Goal: Transaction & Acquisition: Purchase product/service

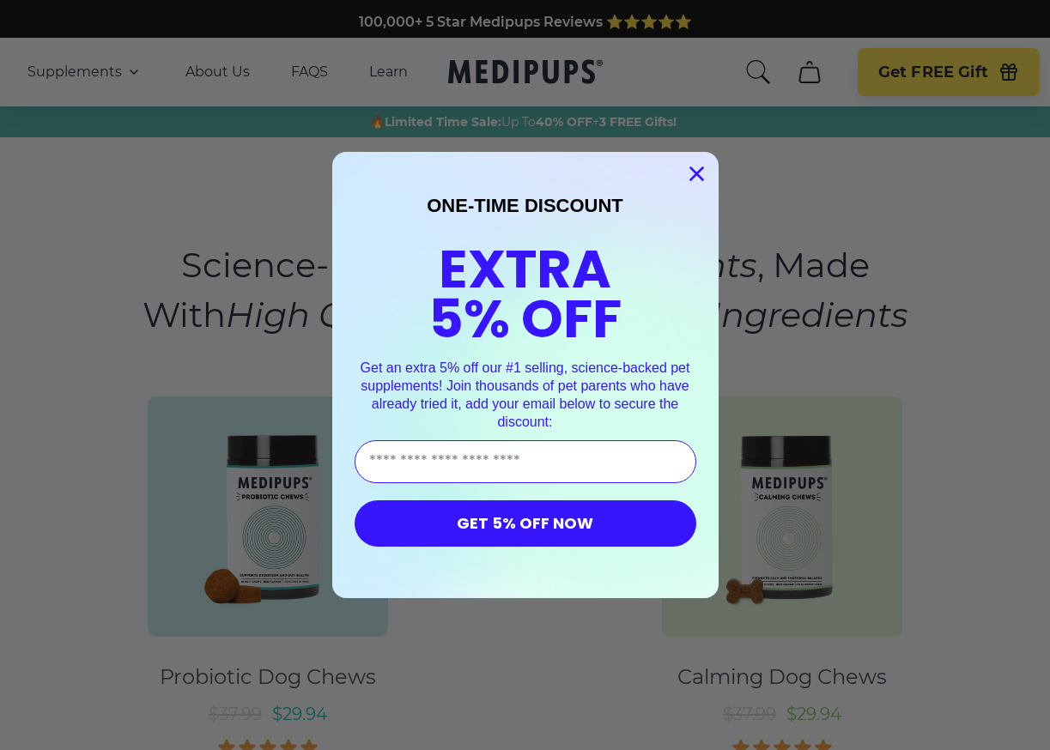
click at [699, 177] on icon "Close dialog" at bounding box center [696, 174] width 12 height 12
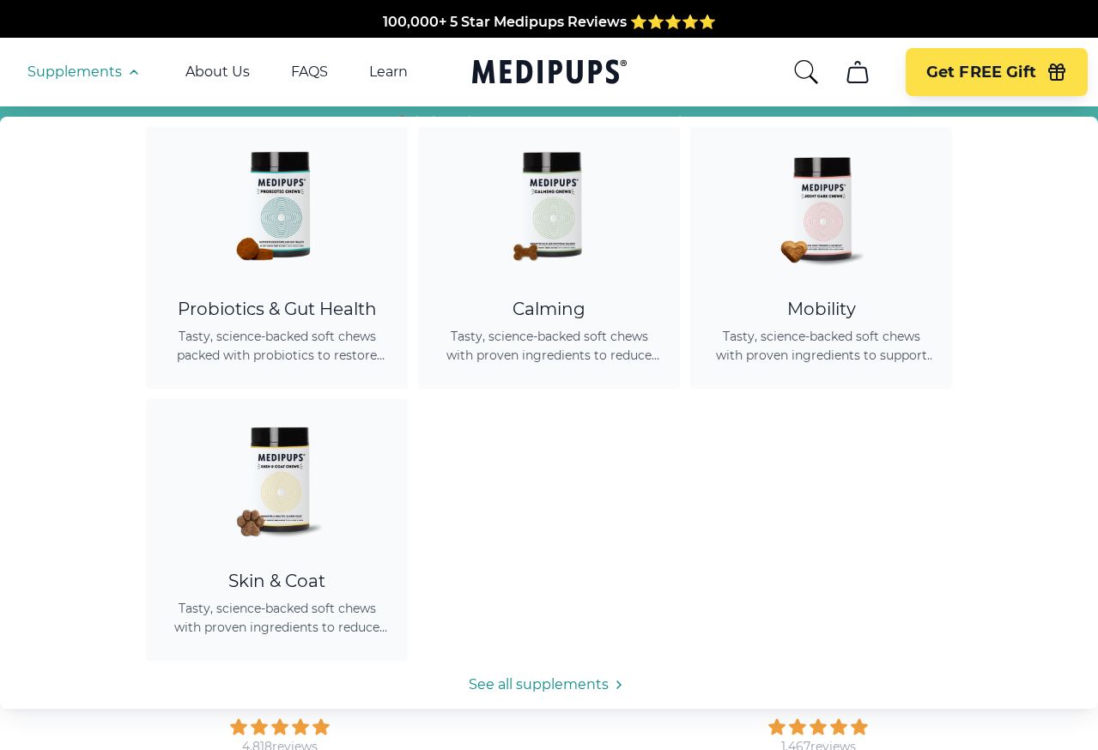
click at [133, 72] on icon "button" at bounding box center [133, 71] width 7 height 3
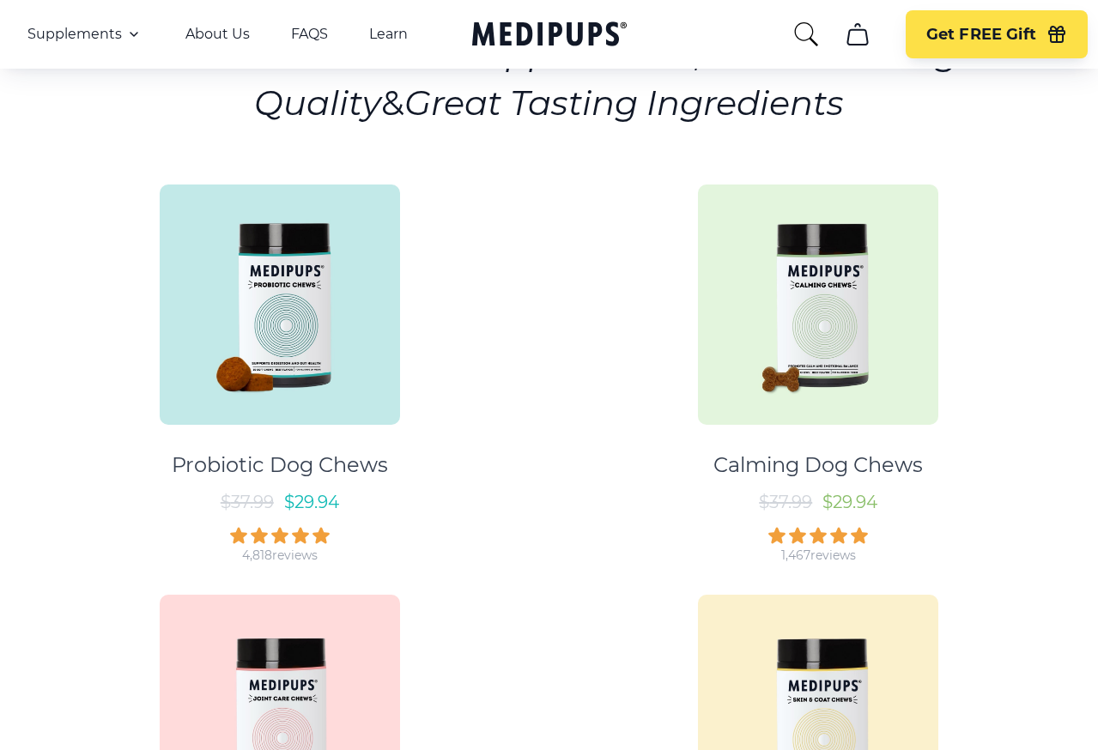
scroll to position [193, 0]
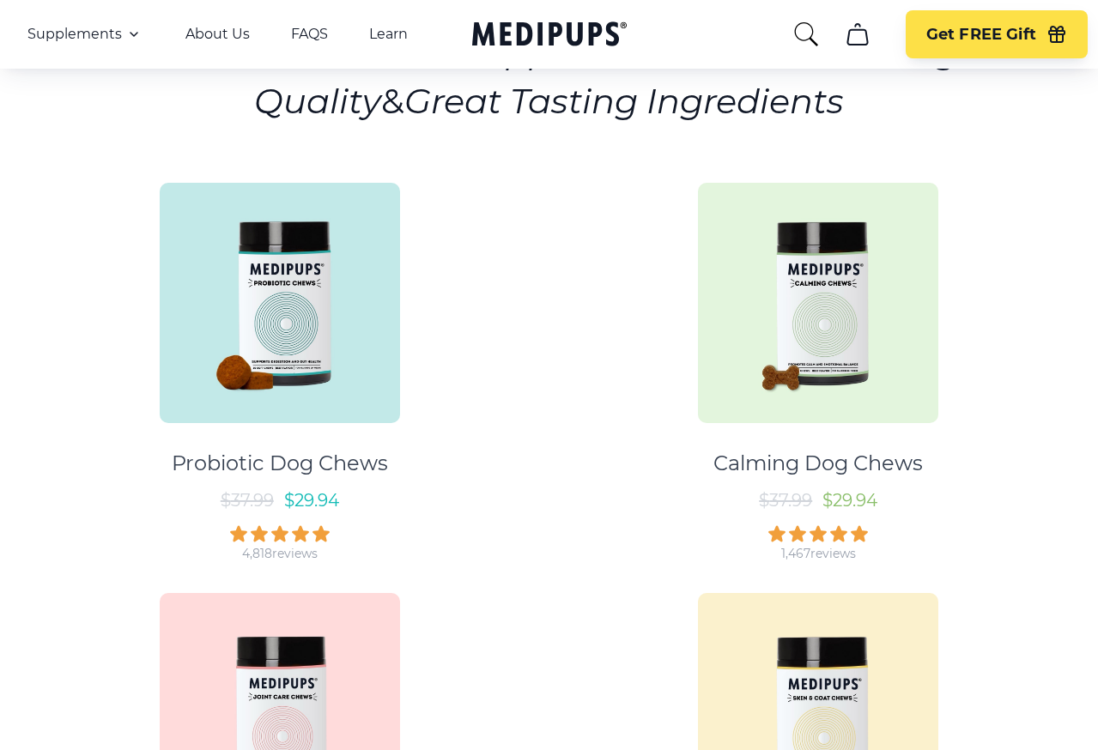
click at [795, 366] on img at bounding box center [818, 303] width 240 height 240
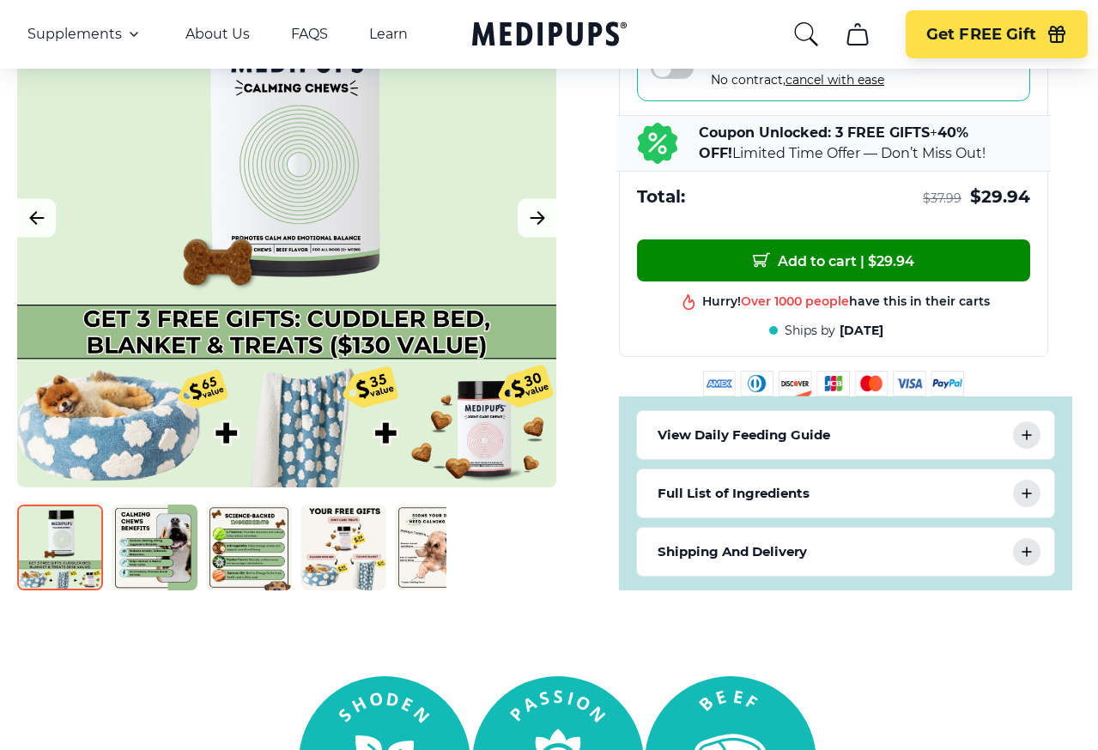
scroll to position [658, 0]
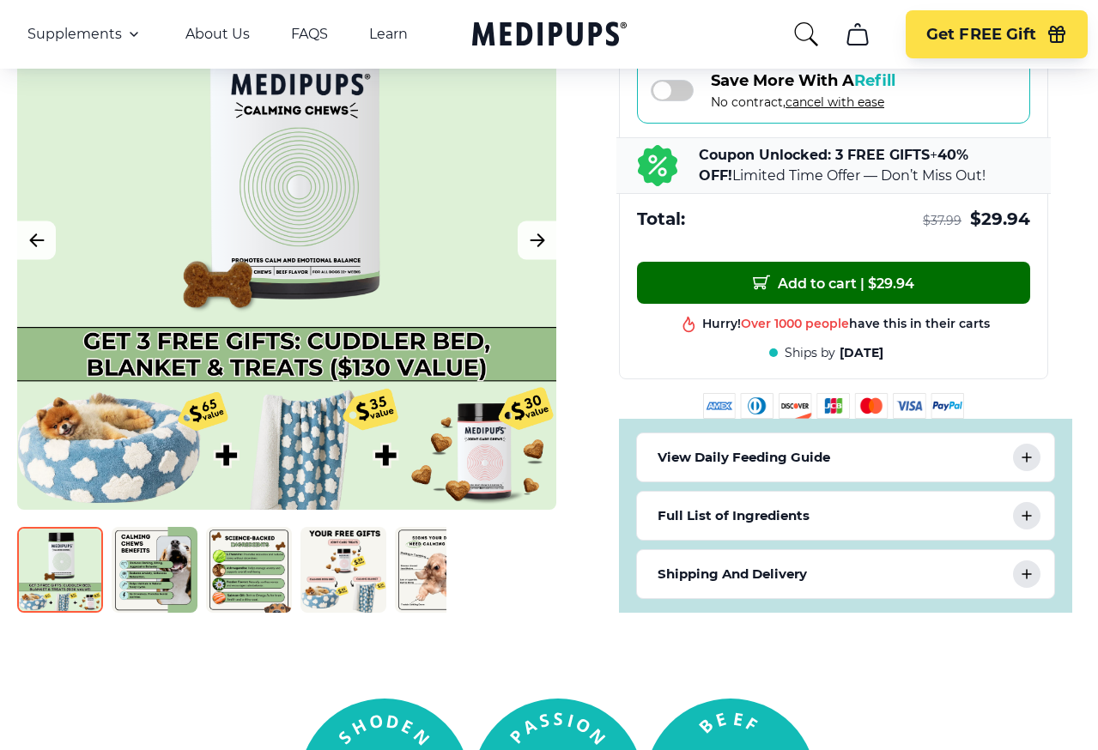
click at [807, 280] on span "Add to cart | $ 29.94" at bounding box center [833, 283] width 161 height 18
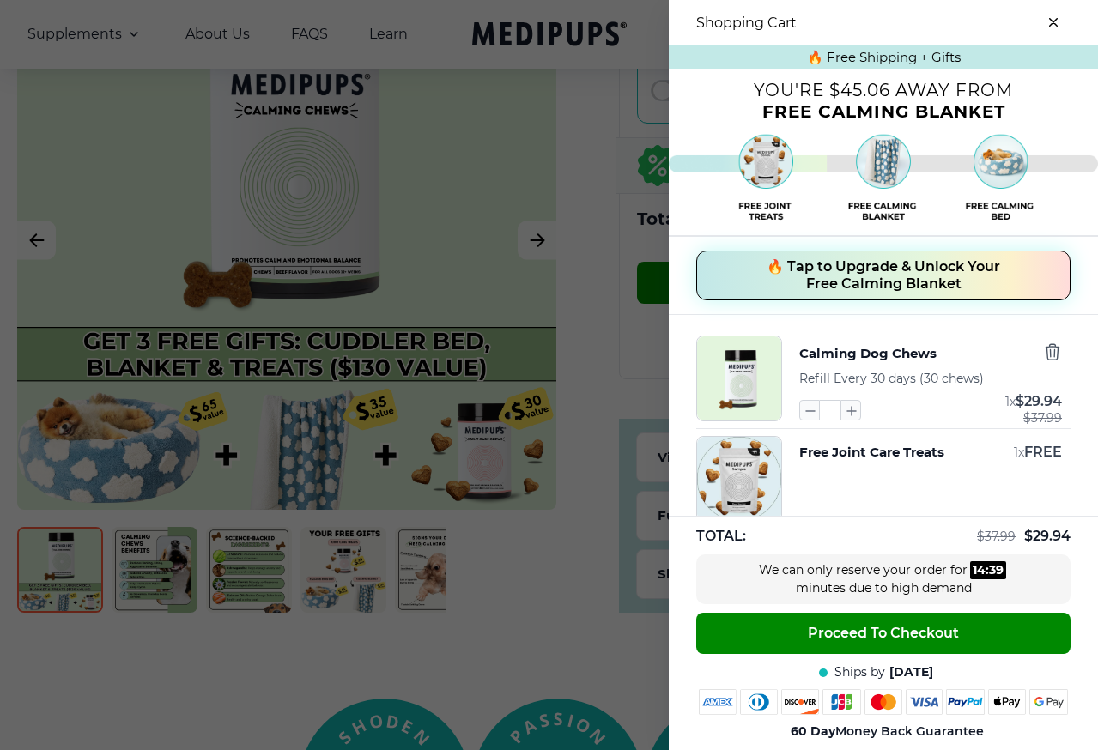
click at [852, 19] on icon "close-cart" at bounding box center [1053, 22] width 9 height 9
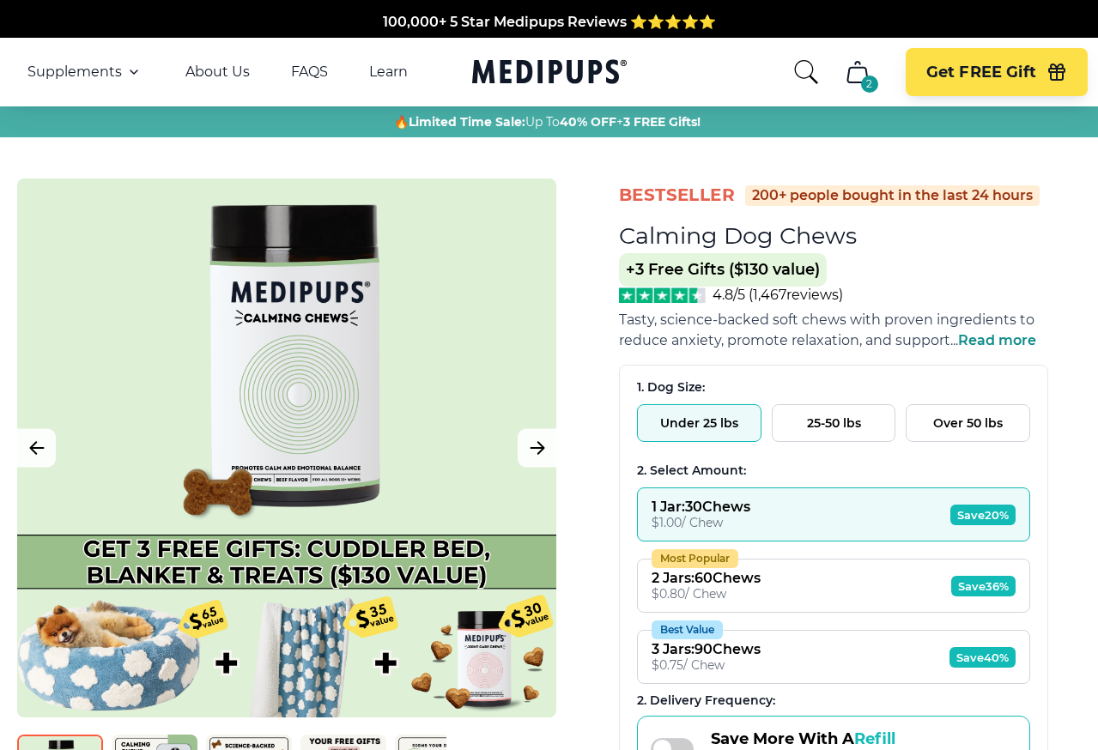
scroll to position [0, 0]
click at [852, 76] on div "2" at bounding box center [869, 84] width 17 height 17
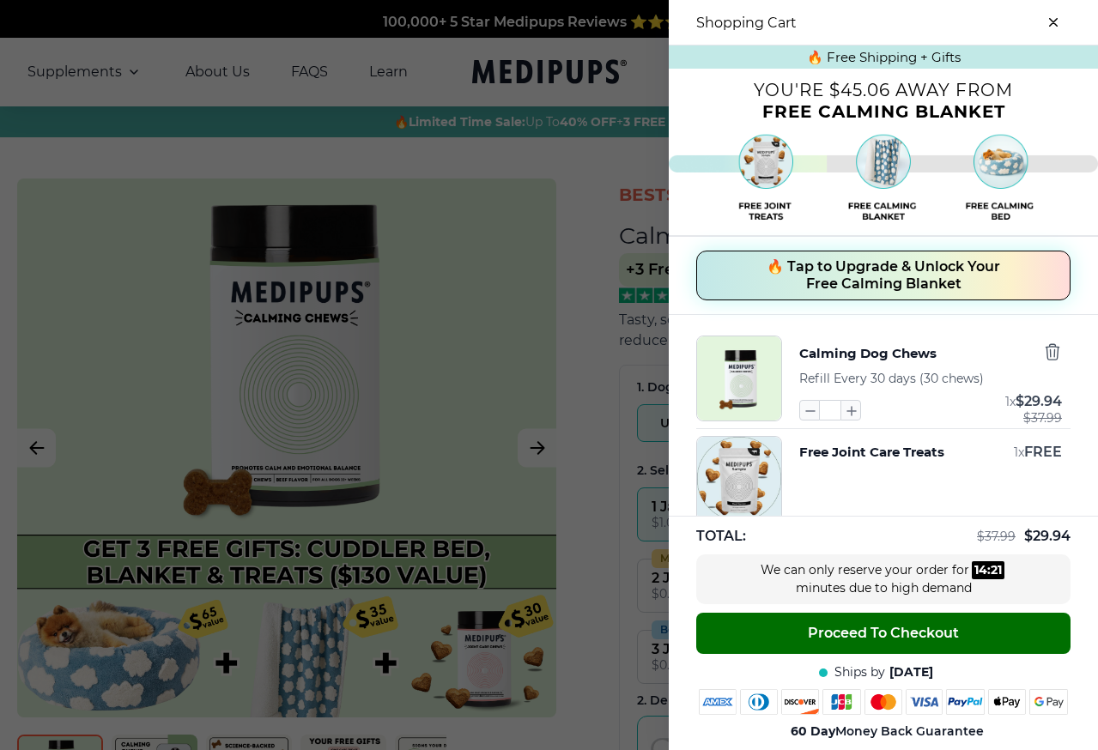
click at [766, 633] on button "Proceed To Checkout" at bounding box center [883, 633] width 374 height 41
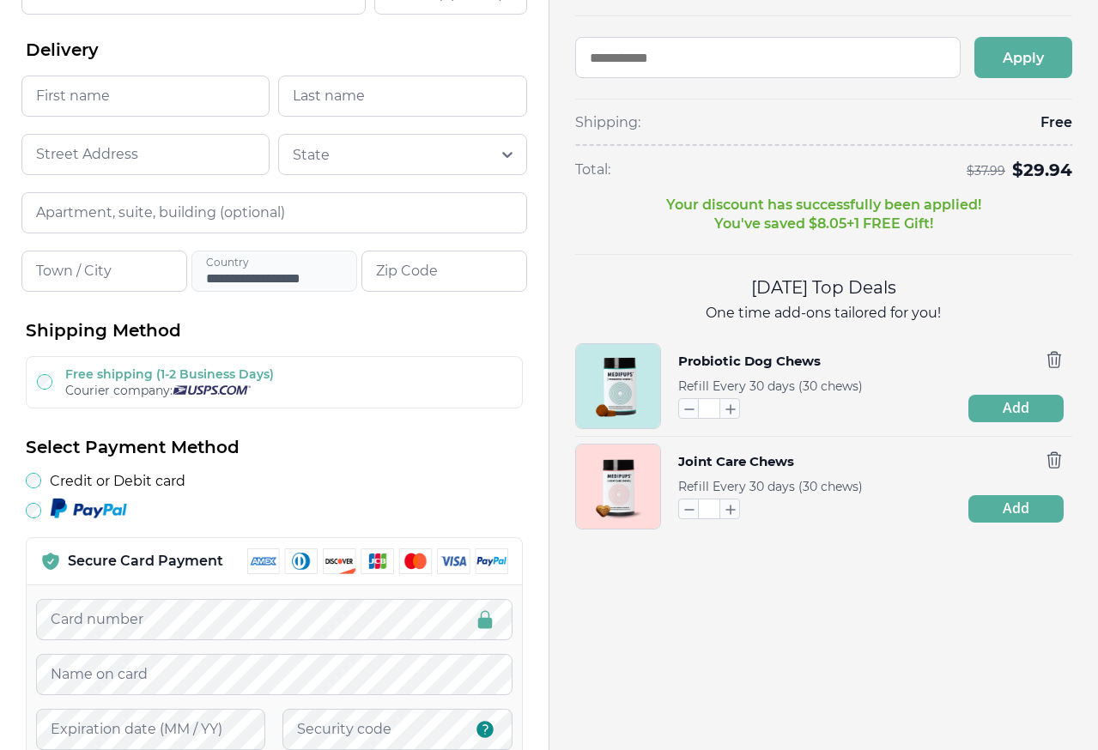
scroll to position [214, 0]
click at [852, 450] on icon "button" at bounding box center [1054, 459] width 19 height 19
click at [852, 451] on icon "button" at bounding box center [1054, 459] width 19 height 19
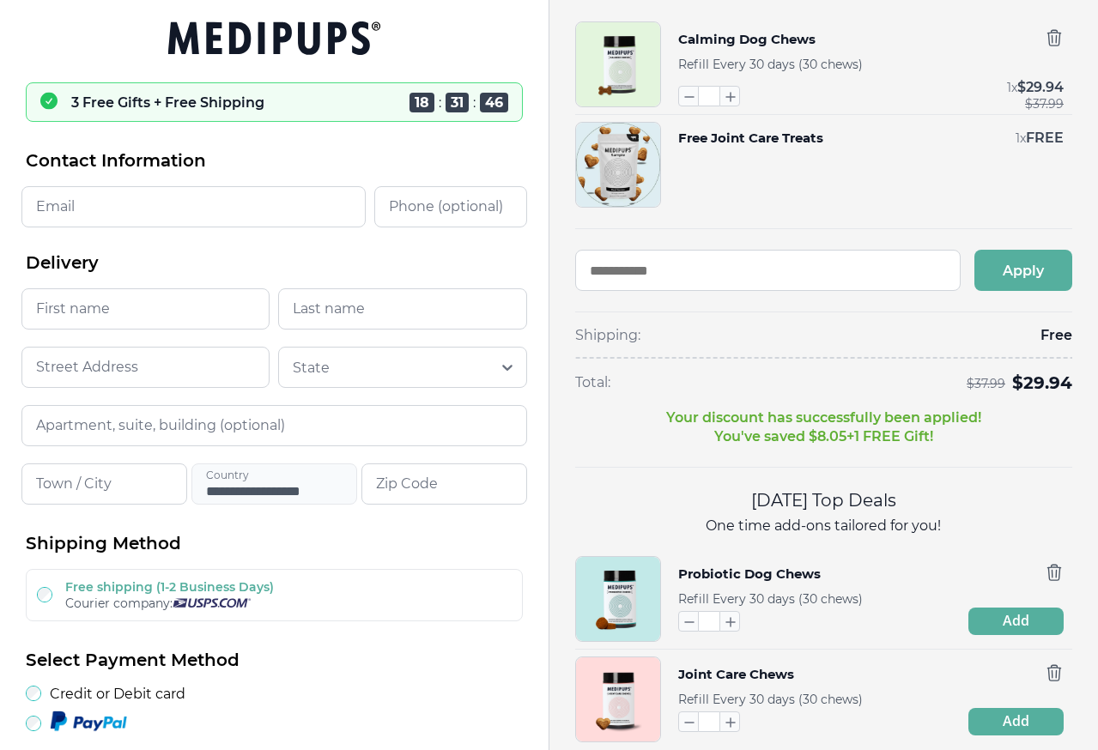
scroll to position [0, 0]
click at [852, 32] on icon "button" at bounding box center [1053, 37] width 13 height 15
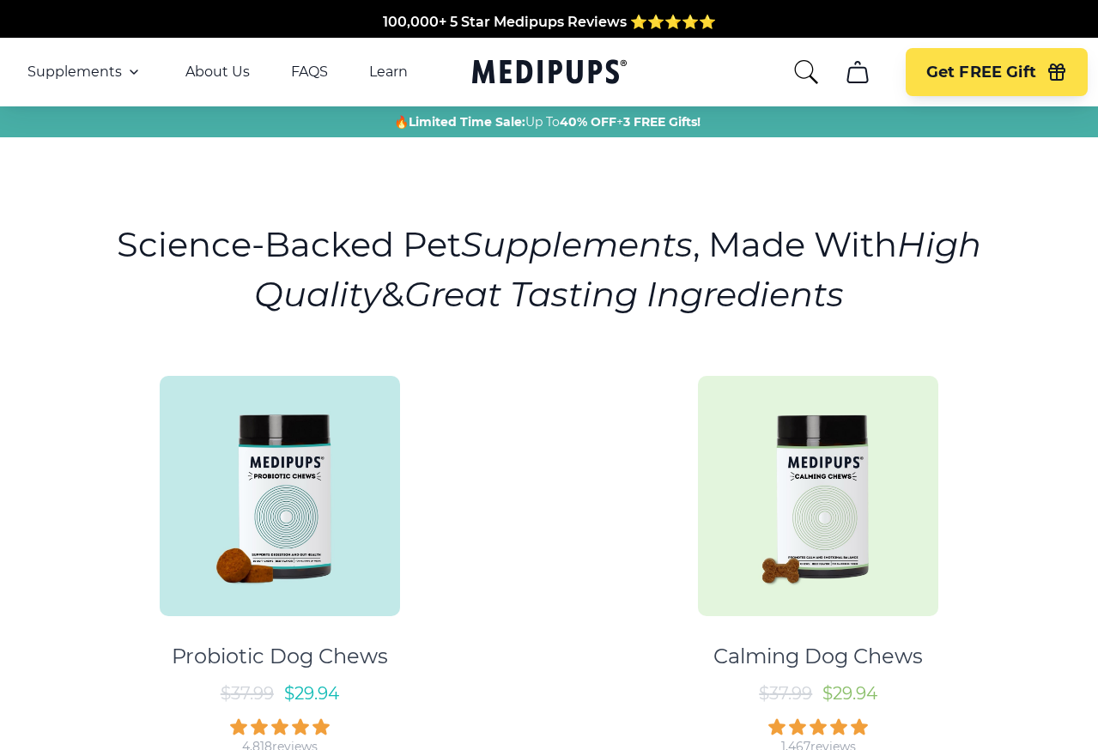
click at [852, 65] on icon "cart" at bounding box center [857, 71] width 27 height 27
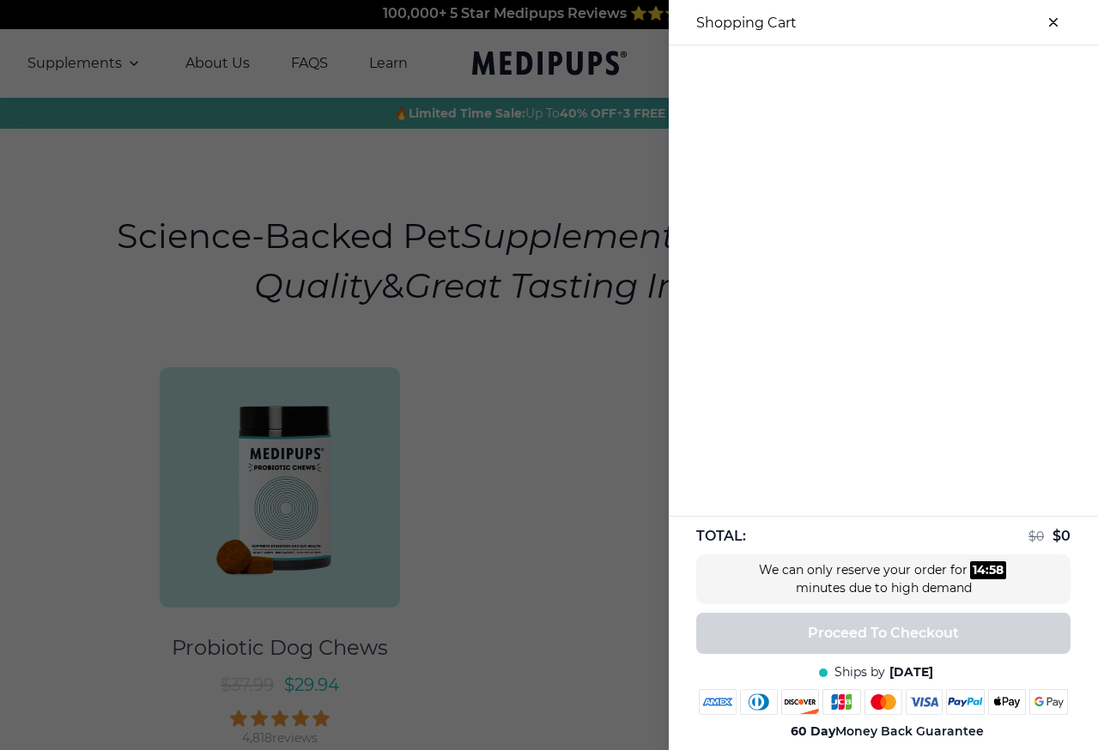
scroll to position [23, 0]
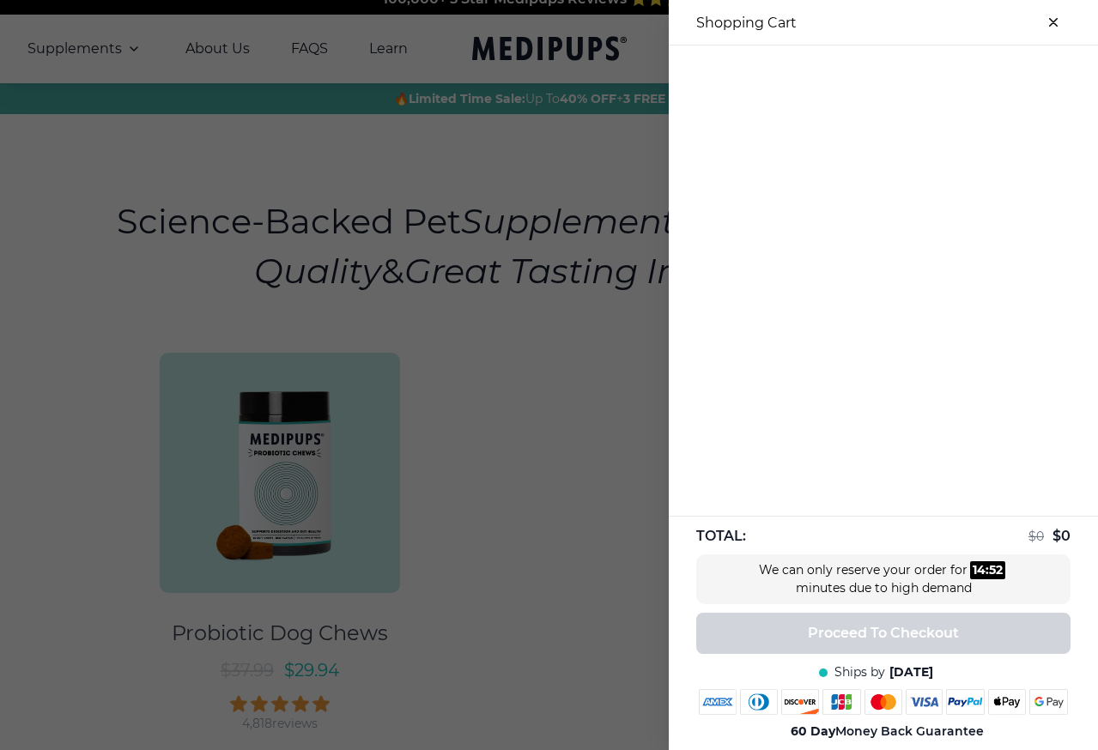
click at [852, 20] on icon "close-cart" at bounding box center [1053, 22] width 7 height 7
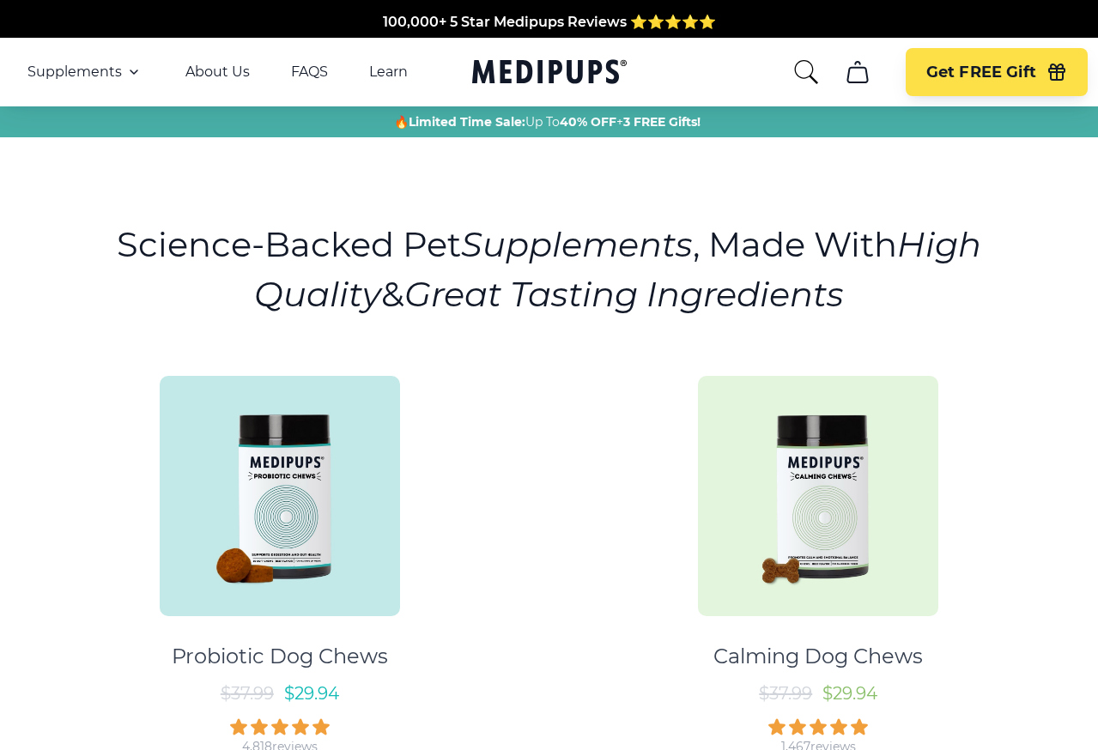
scroll to position [0, 0]
click at [233, 70] on link "About Us" at bounding box center [217, 72] width 64 height 17
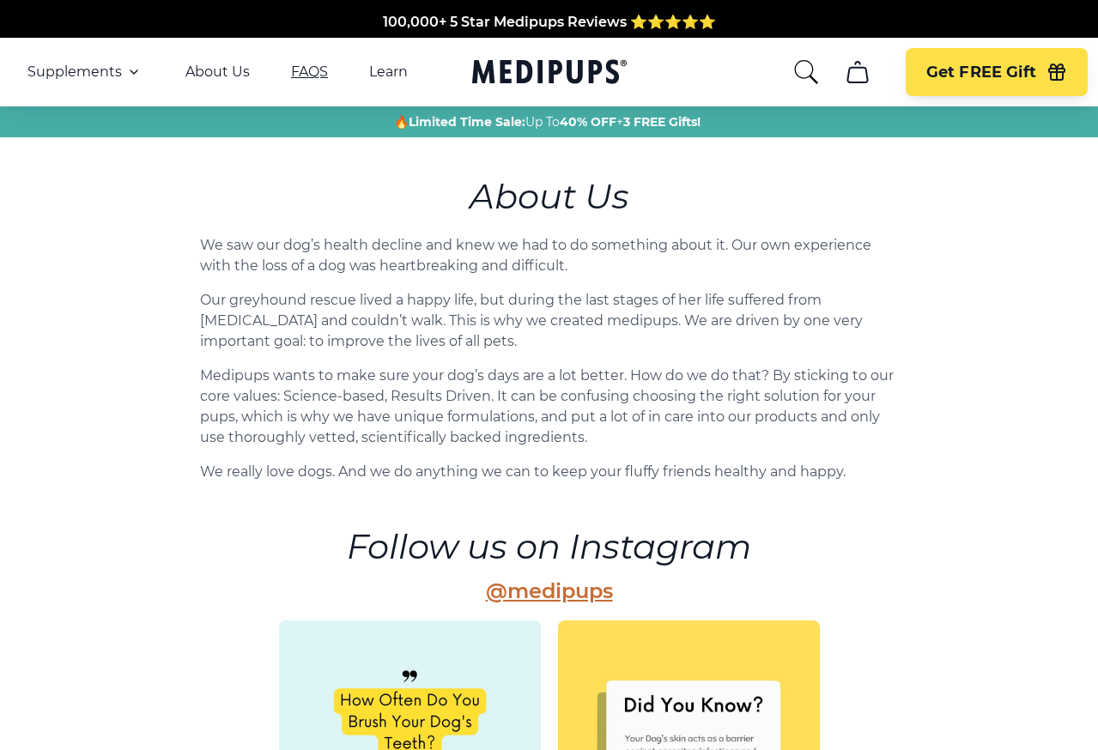
click at [318, 74] on link "FAQS" at bounding box center [309, 72] width 37 height 17
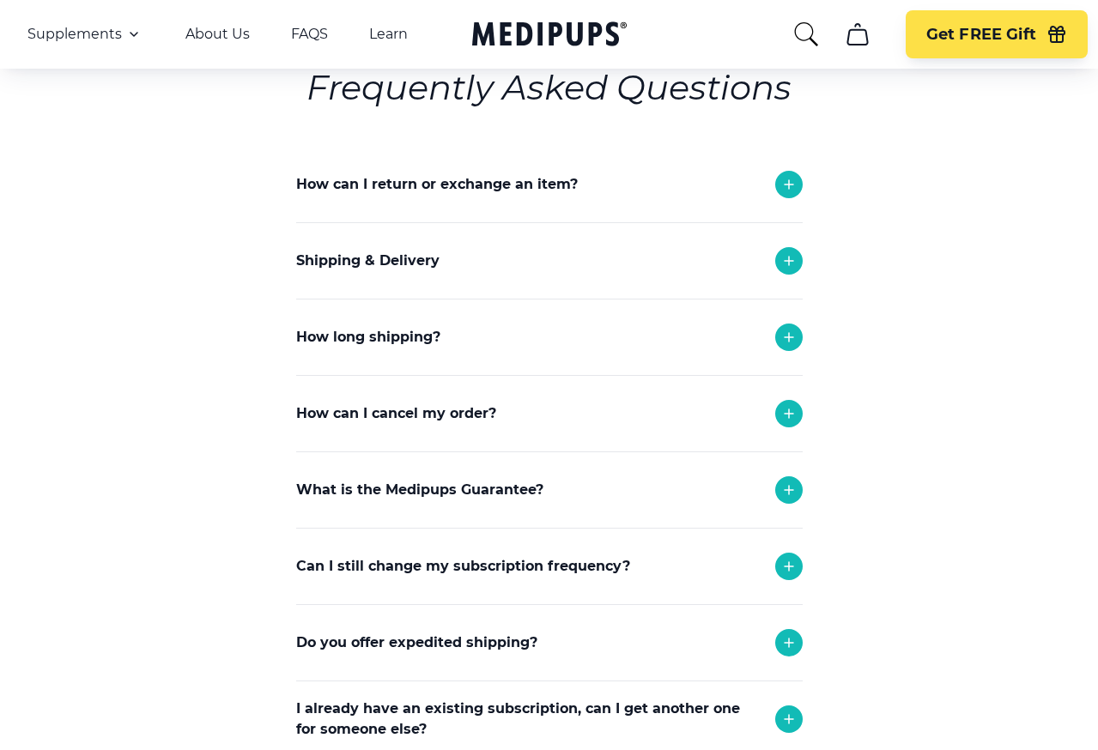
scroll to position [177, 0]
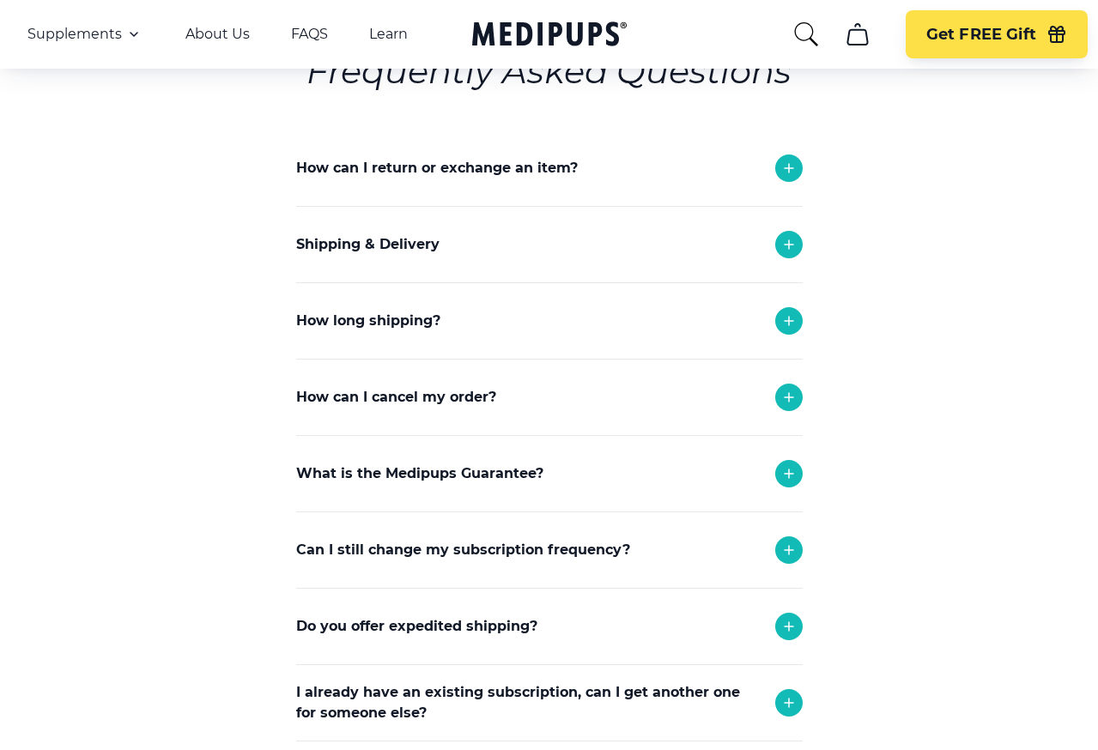
click at [785, 168] on icon at bounding box center [789, 168] width 9 height 9
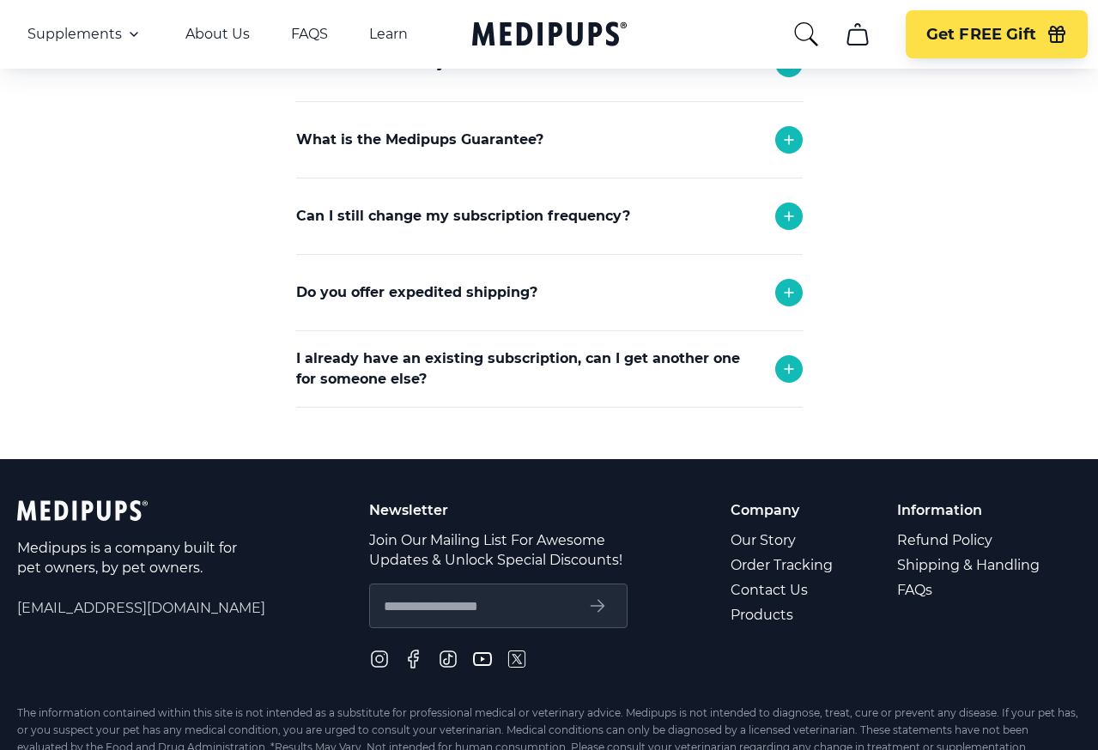
scroll to position [1006, 0]
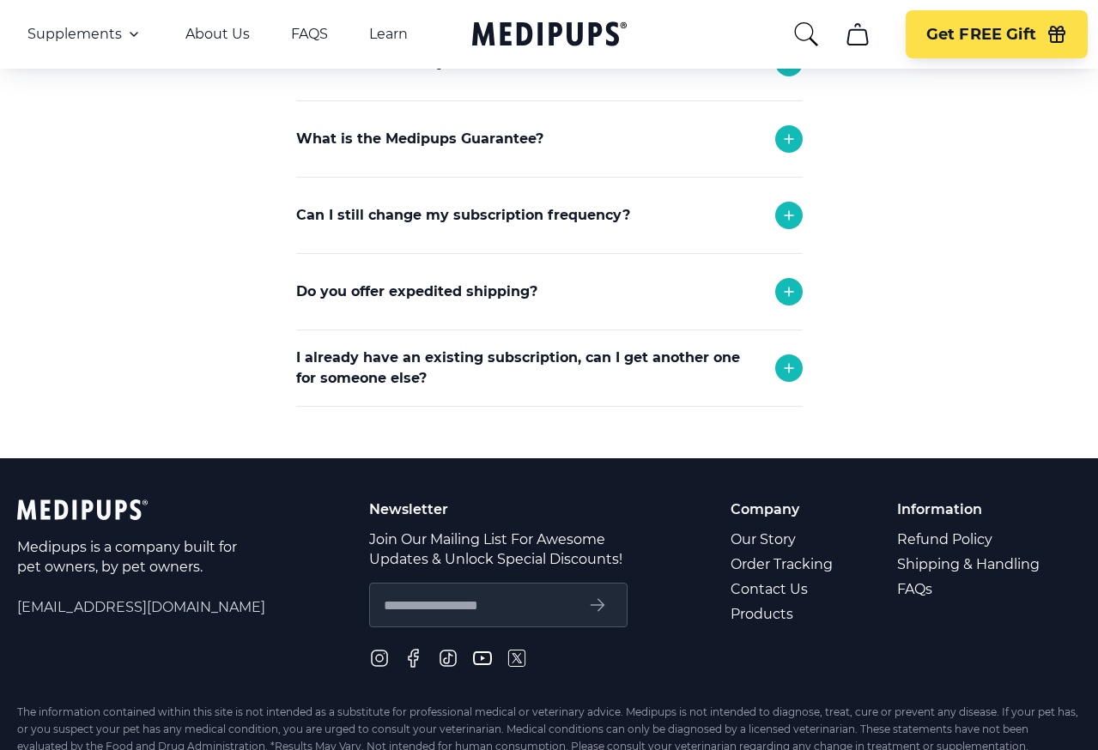
click at [786, 367] on icon at bounding box center [789, 368] width 21 height 21
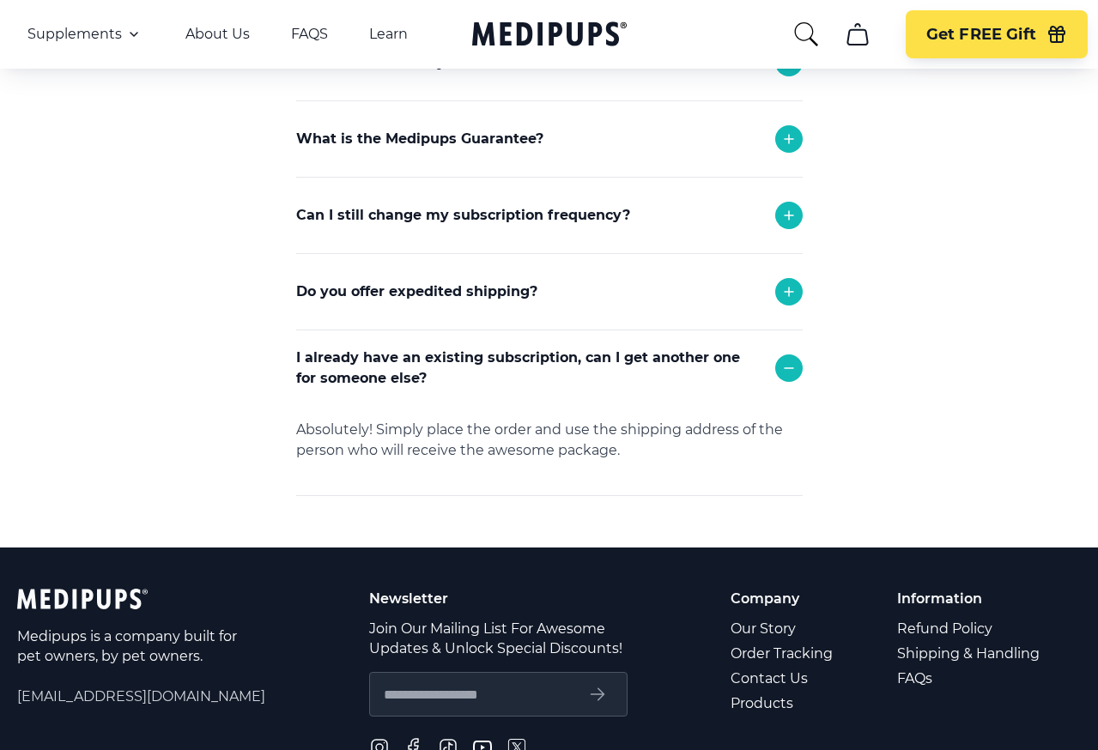
click at [789, 368] on icon at bounding box center [789, 368] width 21 height 21
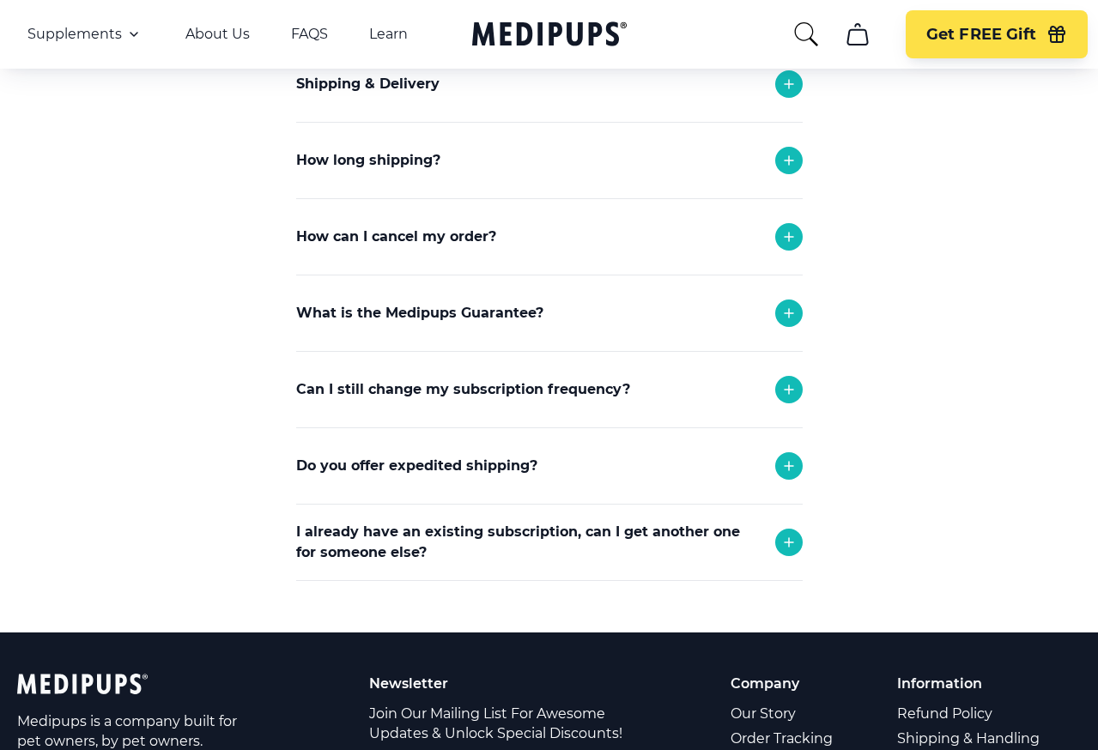
scroll to position [817, 0]
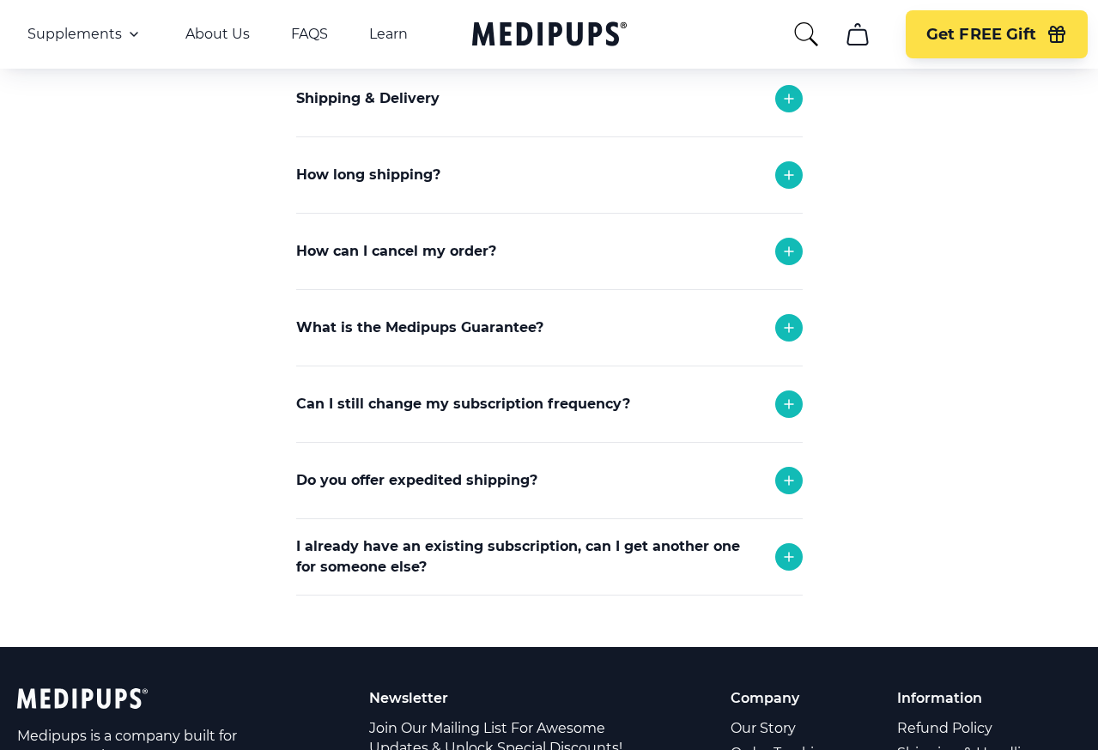
click at [788, 249] on icon at bounding box center [789, 251] width 9 height 9
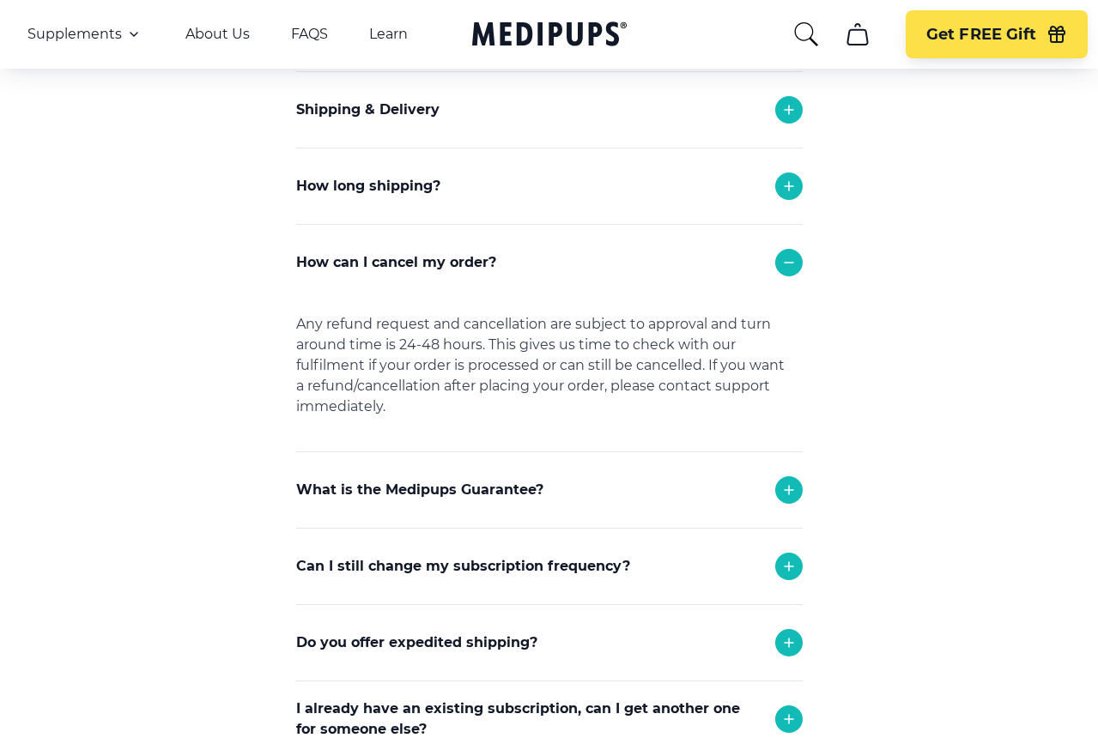
scroll to position [803, 0]
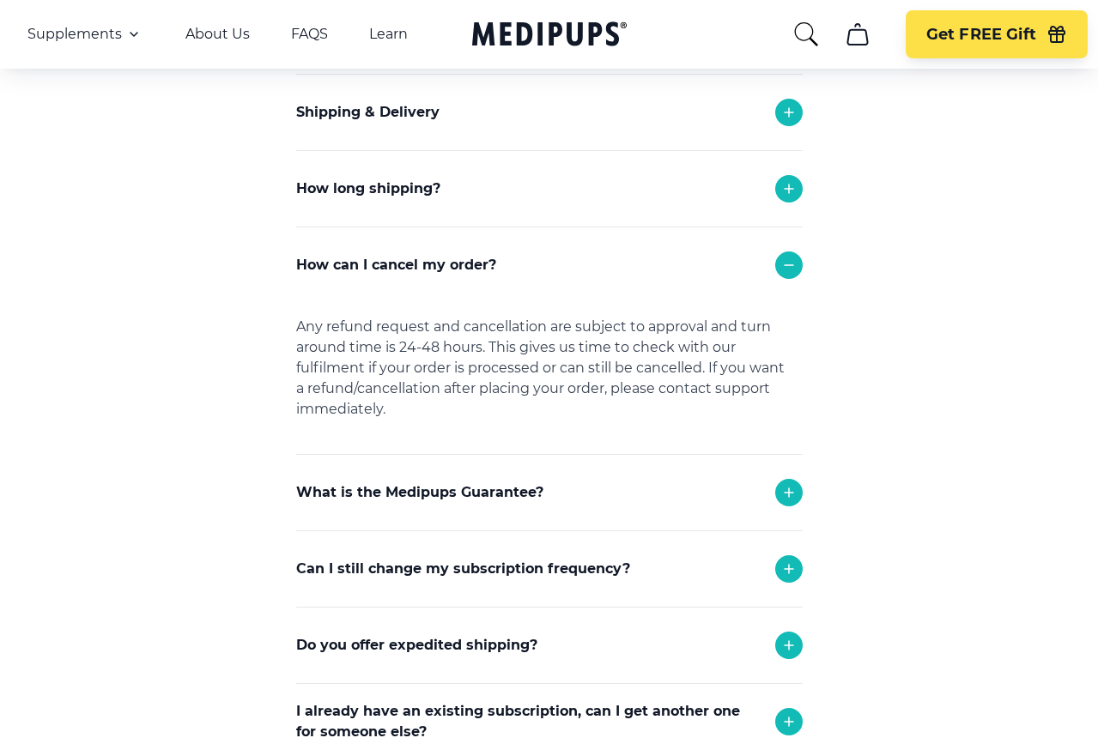
click at [420, 268] on p "How can I cancel my order?" at bounding box center [396, 265] width 200 height 21
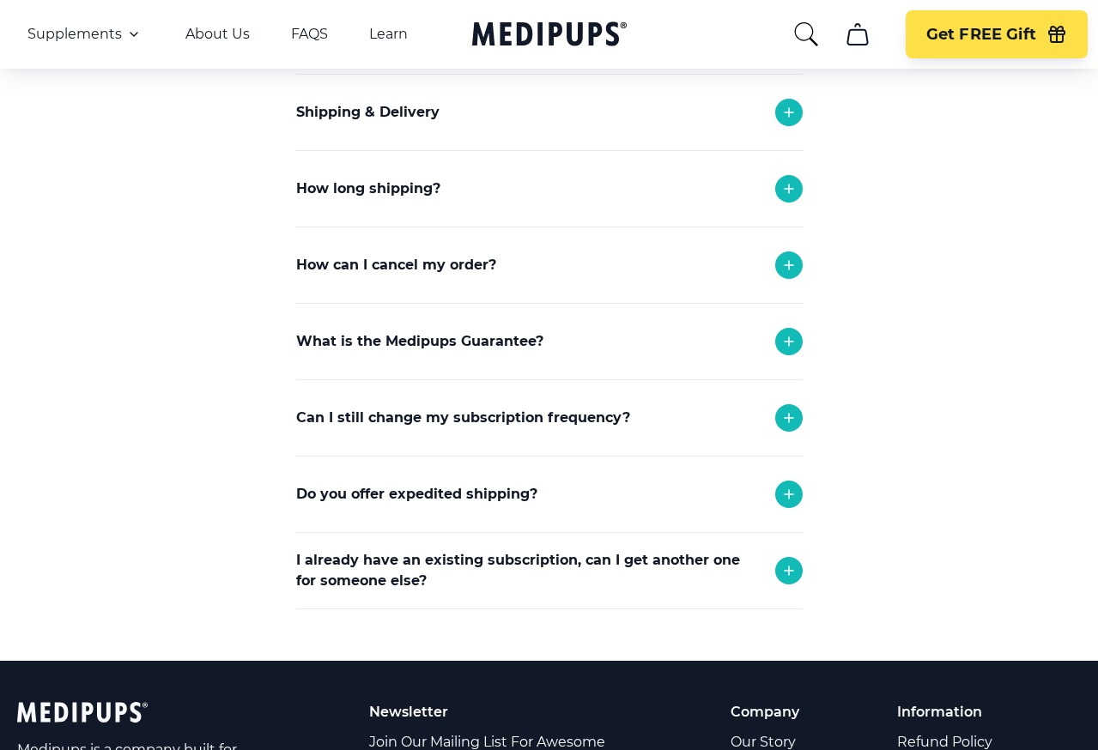
click at [420, 268] on p "How can I cancel my order?" at bounding box center [396, 265] width 200 height 21
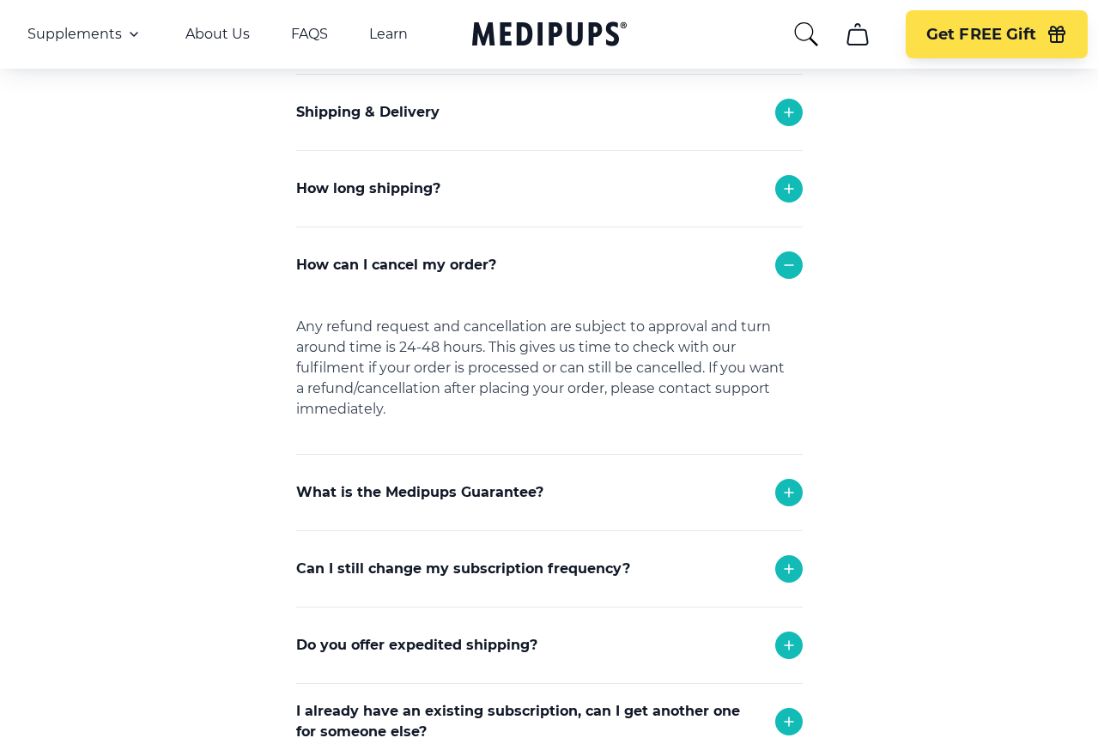
click at [420, 268] on p "How can I cancel my order?" at bounding box center [396, 265] width 200 height 21
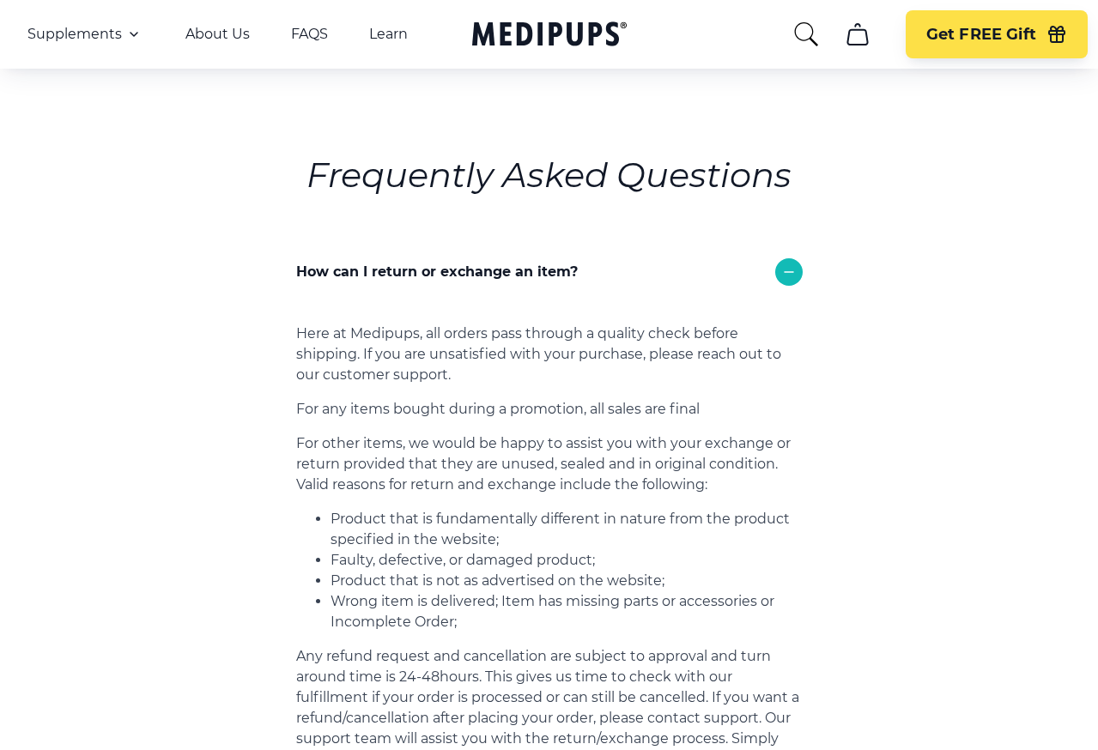
scroll to position [72, 0]
click at [787, 271] on icon at bounding box center [789, 273] width 21 height 21
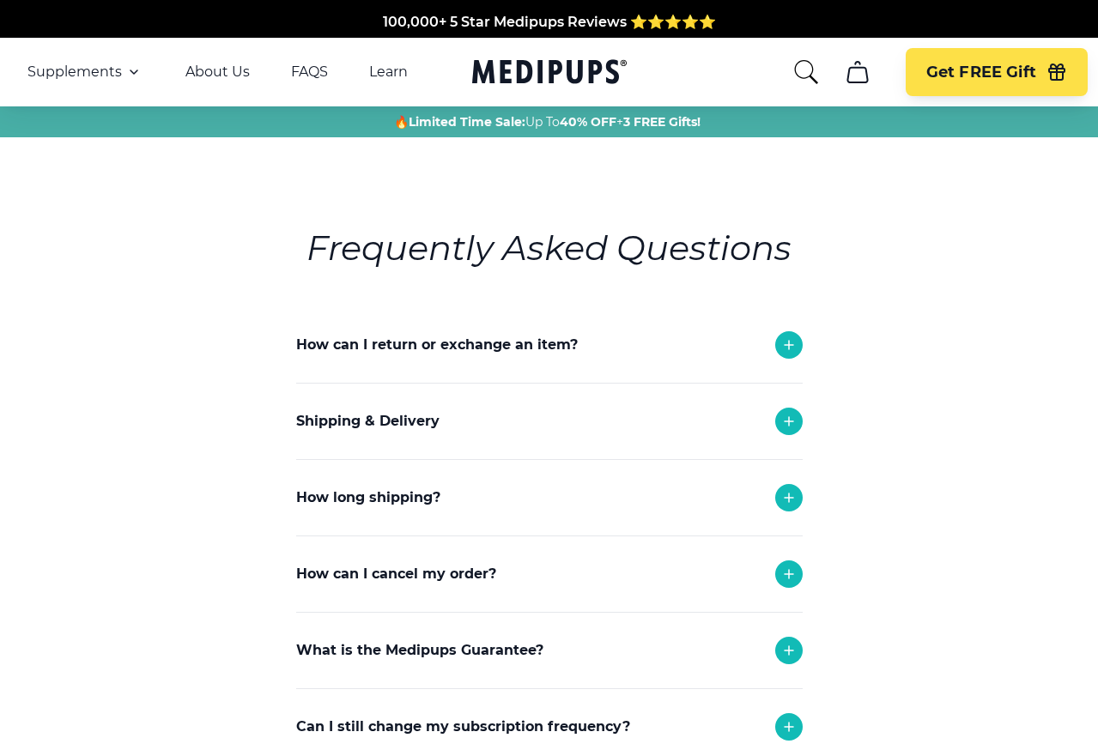
scroll to position [0, 0]
click at [536, 70] on icon "Medipups" at bounding box center [549, 72] width 155 height 32
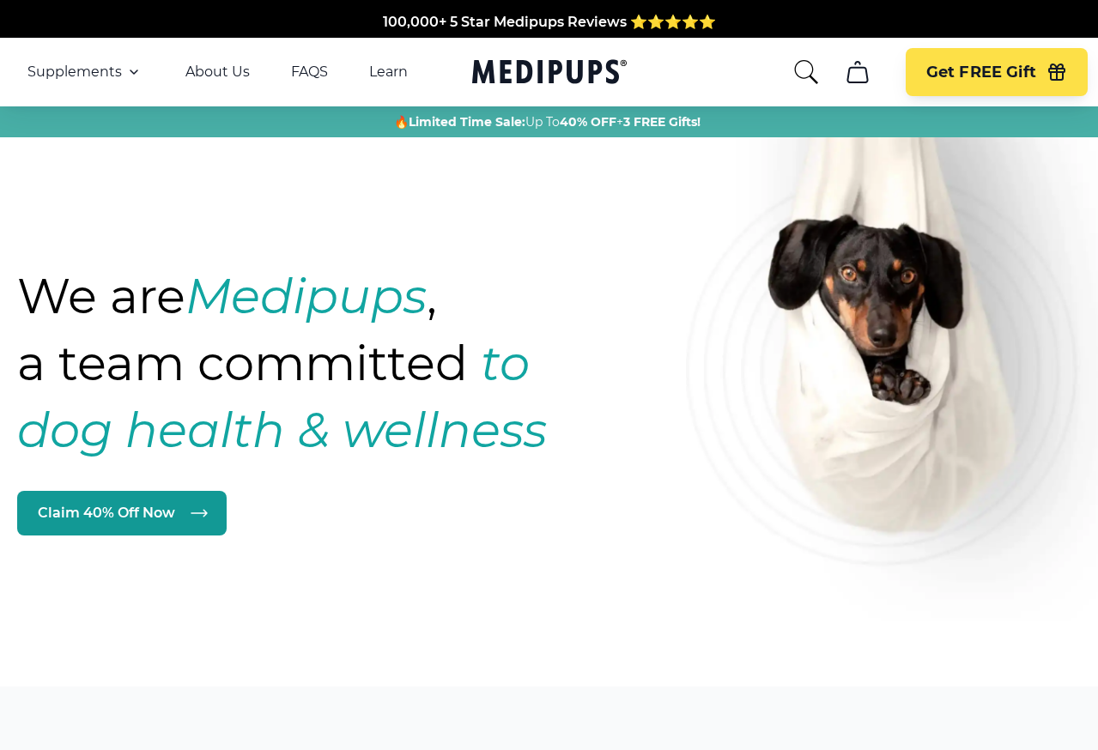
click at [798, 70] on icon "search" at bounding box center [805, 71] width 27 height 27
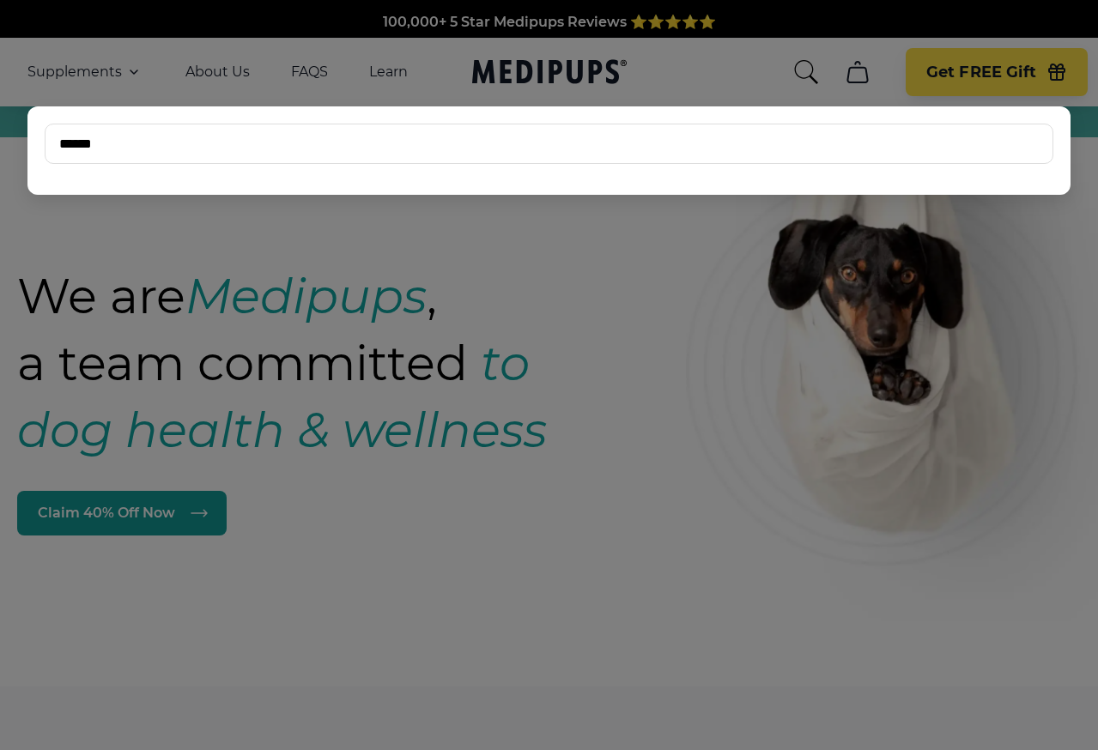
click at [119, 149] on input "******" at bounding box center [549, 144] width 1009 height 40
type input "******"
drag, startPoint x: 110, startPoint y: 144, endPoint x: 39, endPoint y: 144, distance: 70.4
click at [39, 144] on div "******" at bounding box center [548, 150] width 1043 height 88
